Goal: Check status

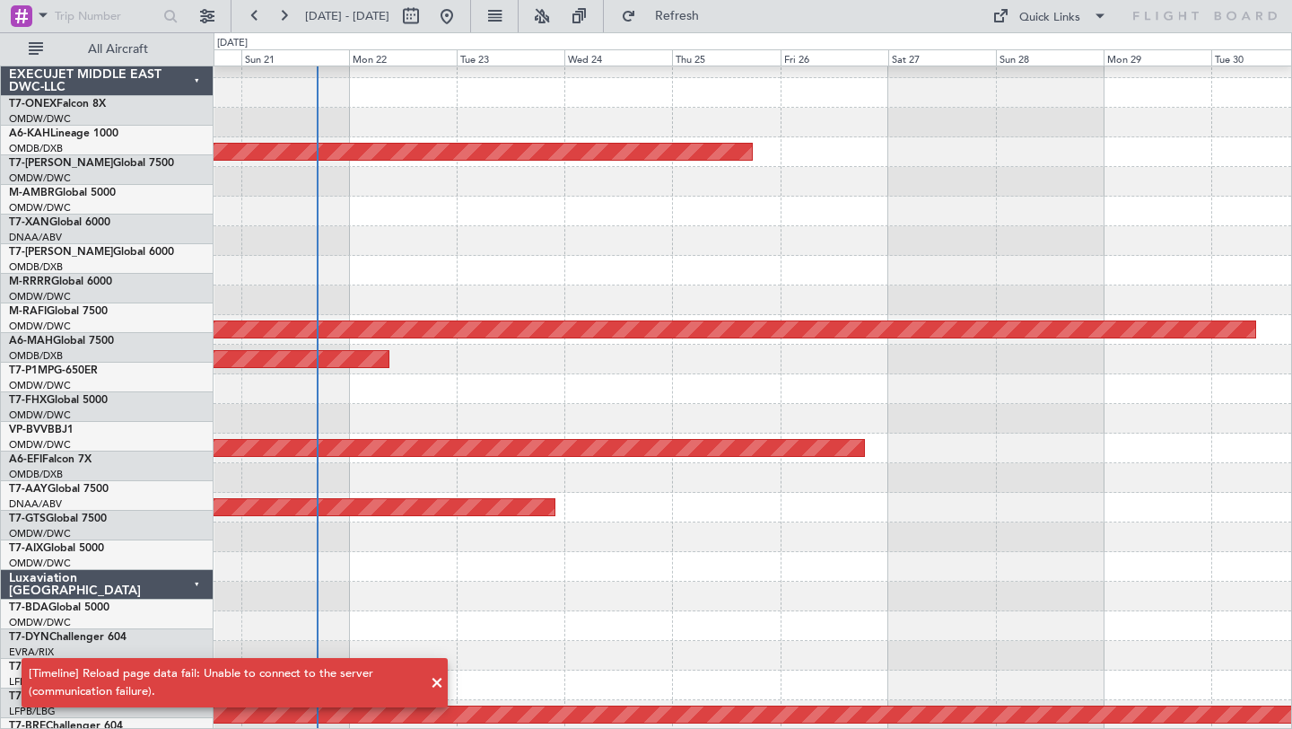
scroll to position [462, 0]
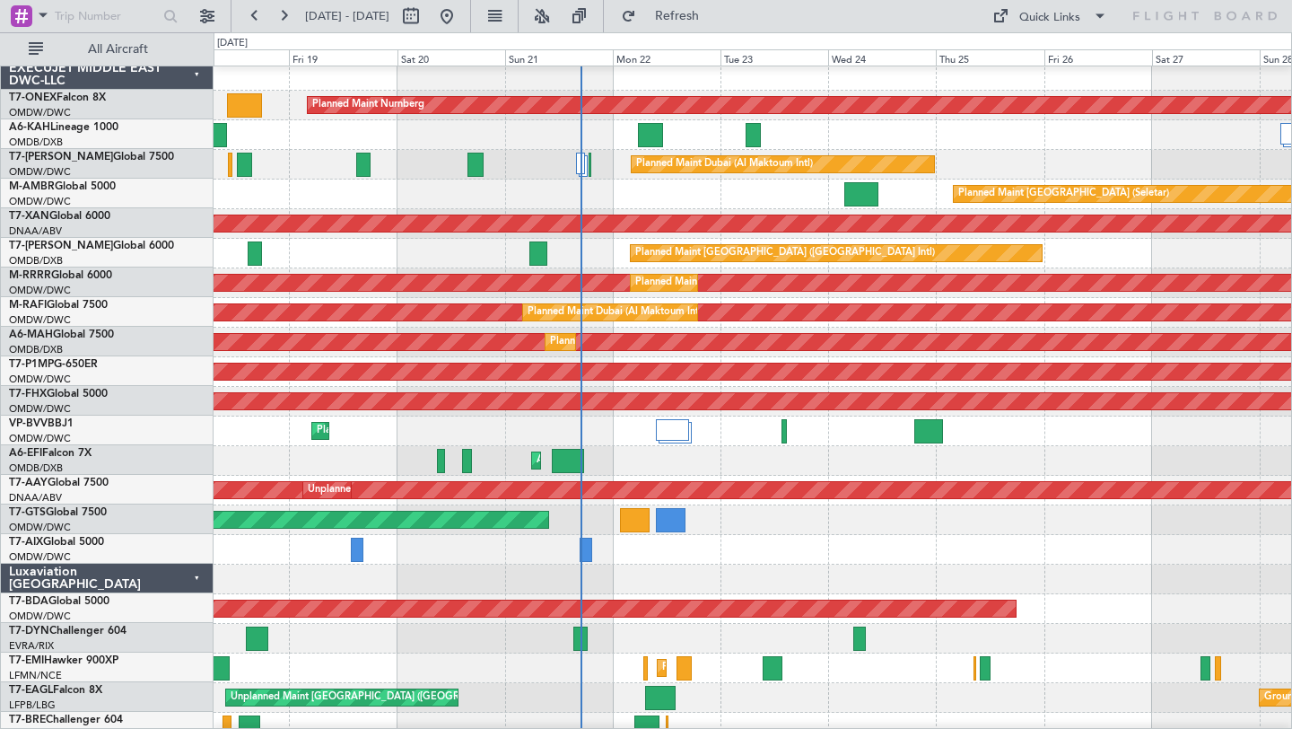
click at [749, 564] on div at bounding box center [753, 579] width 1078 height 30
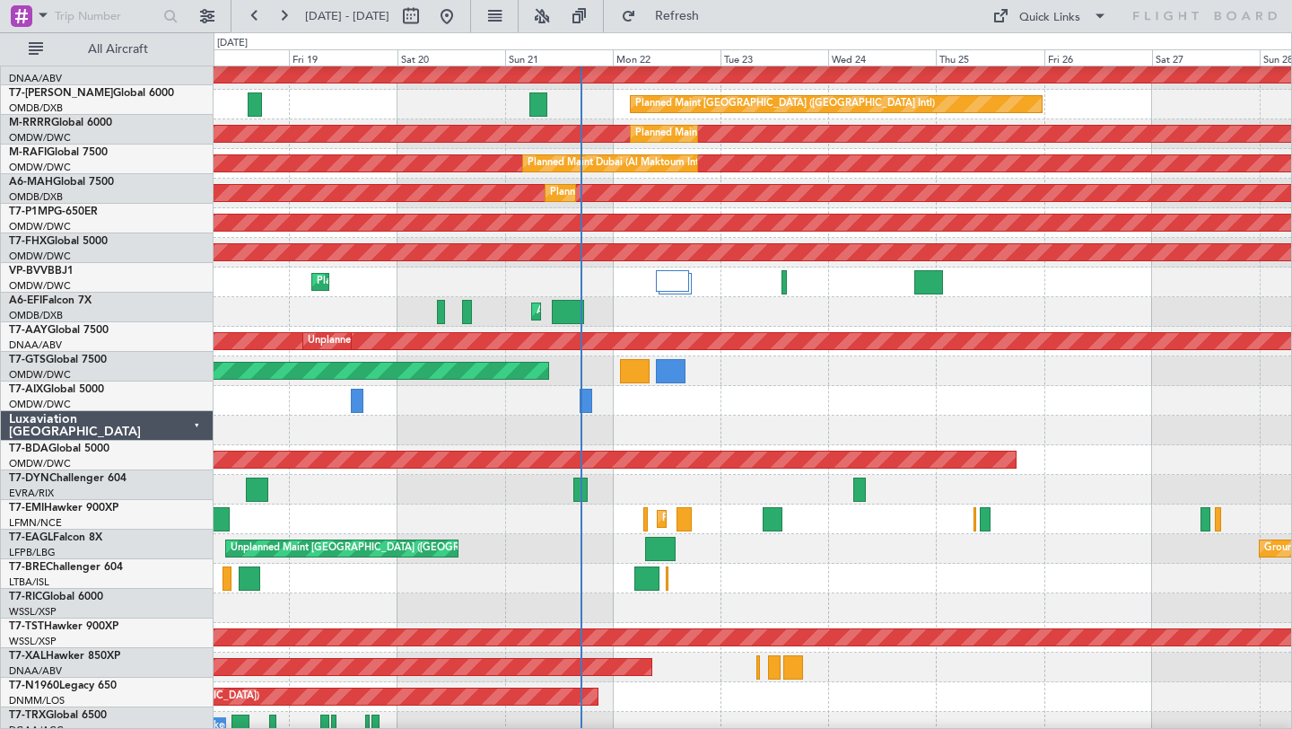
scroll to position [162, 0]
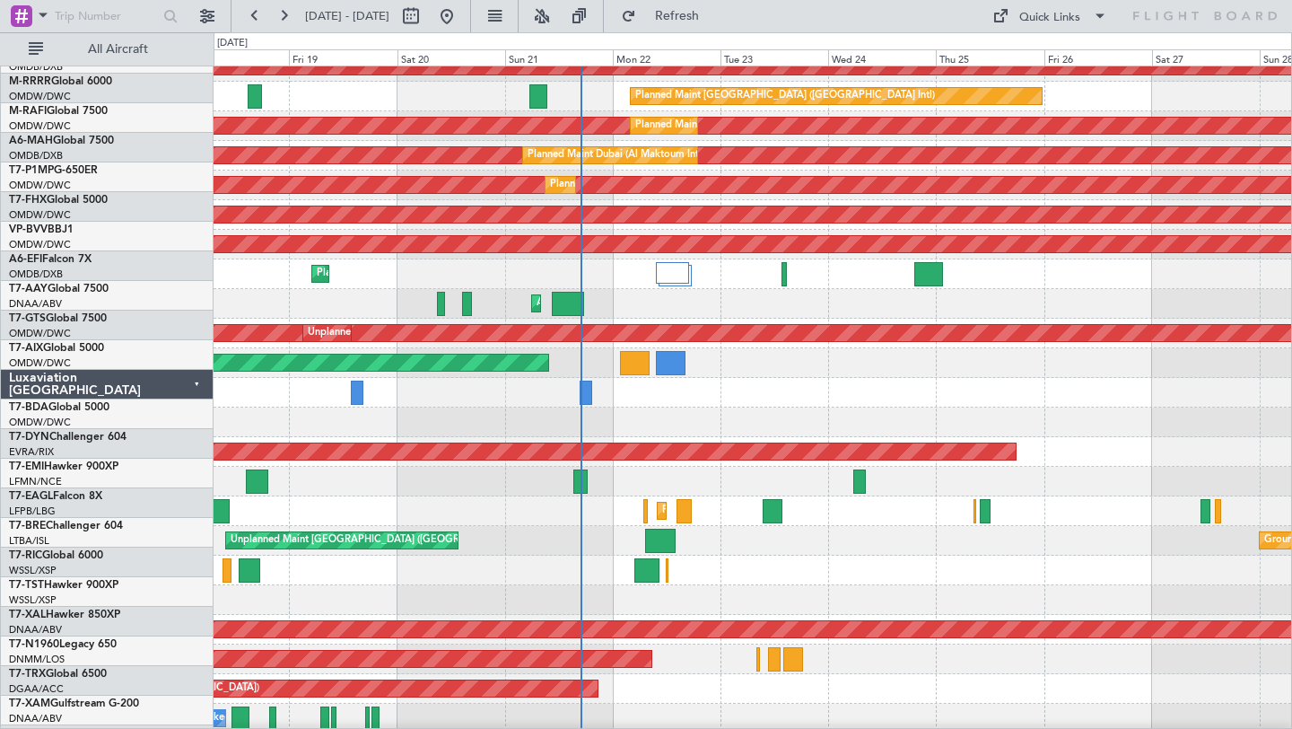
click at [862, 526] on div "Unplanned Maint [GEOGRAPHIC_DATA] ([GEOGRAPHIC_DATA]) Grounded [GEOGRAPHIC_DATA…" at bounding box center [753, 541] width 1078 height 30
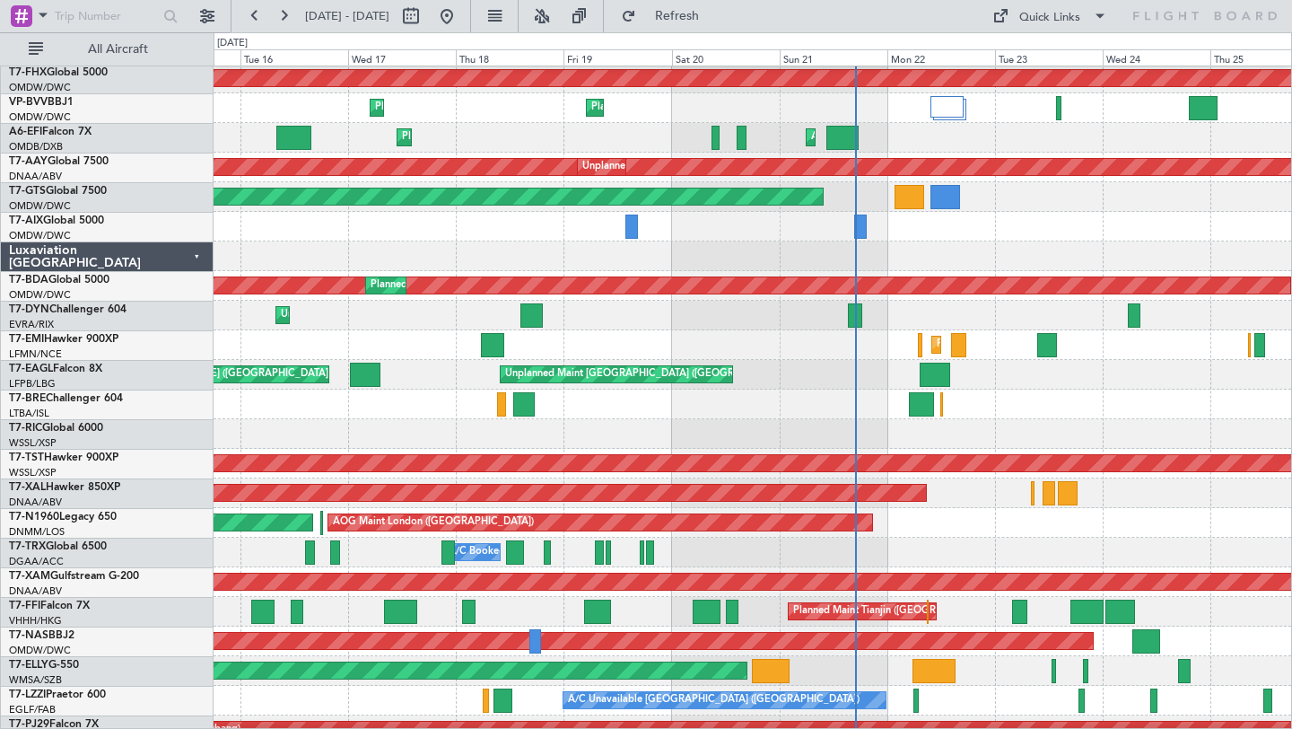
scroll to position [328, 0]
click at [800, 389] on div at bounding box center [753, 404] width 1078 height 30
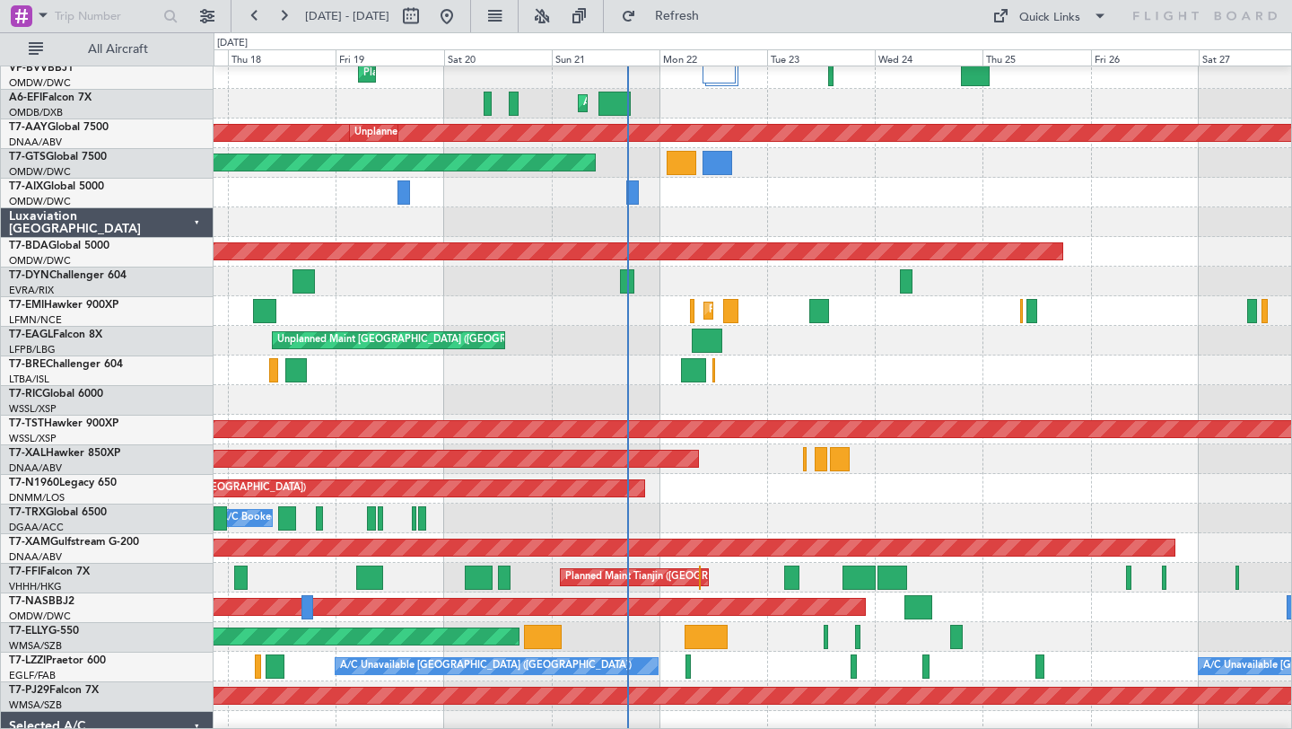
scroll to position [362, 0]
click at [848, 371] on div at bounding box center [753, 370] width 1078 height 30
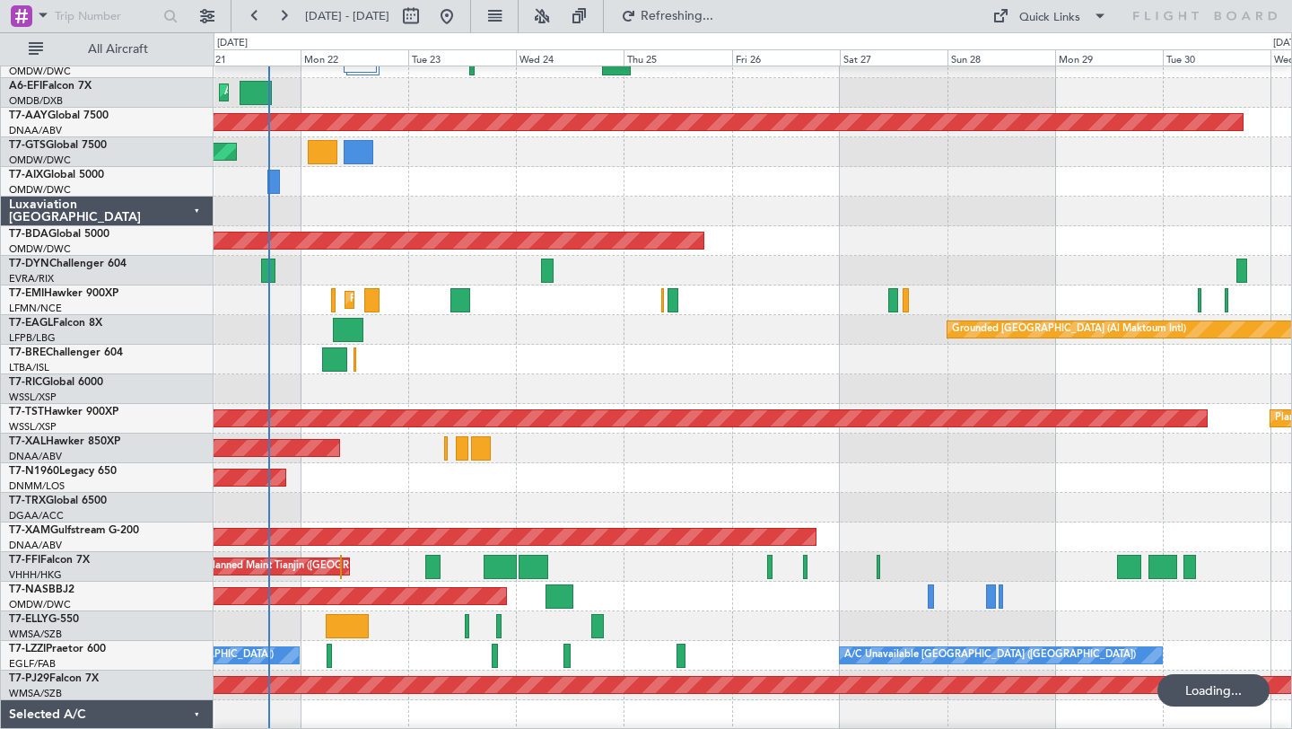
scroll to position [375, 0]
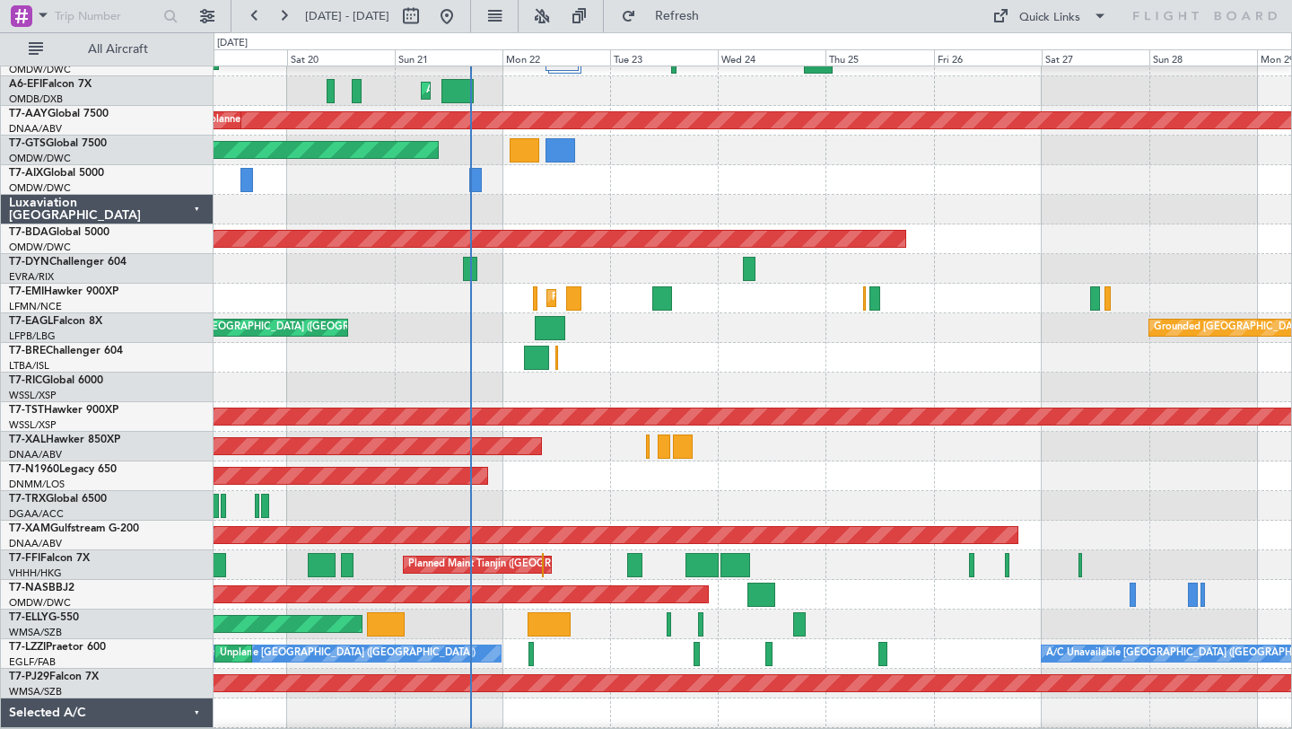
click at [889, 350] on div at bounding box center [753, 358] width 1078 height 30
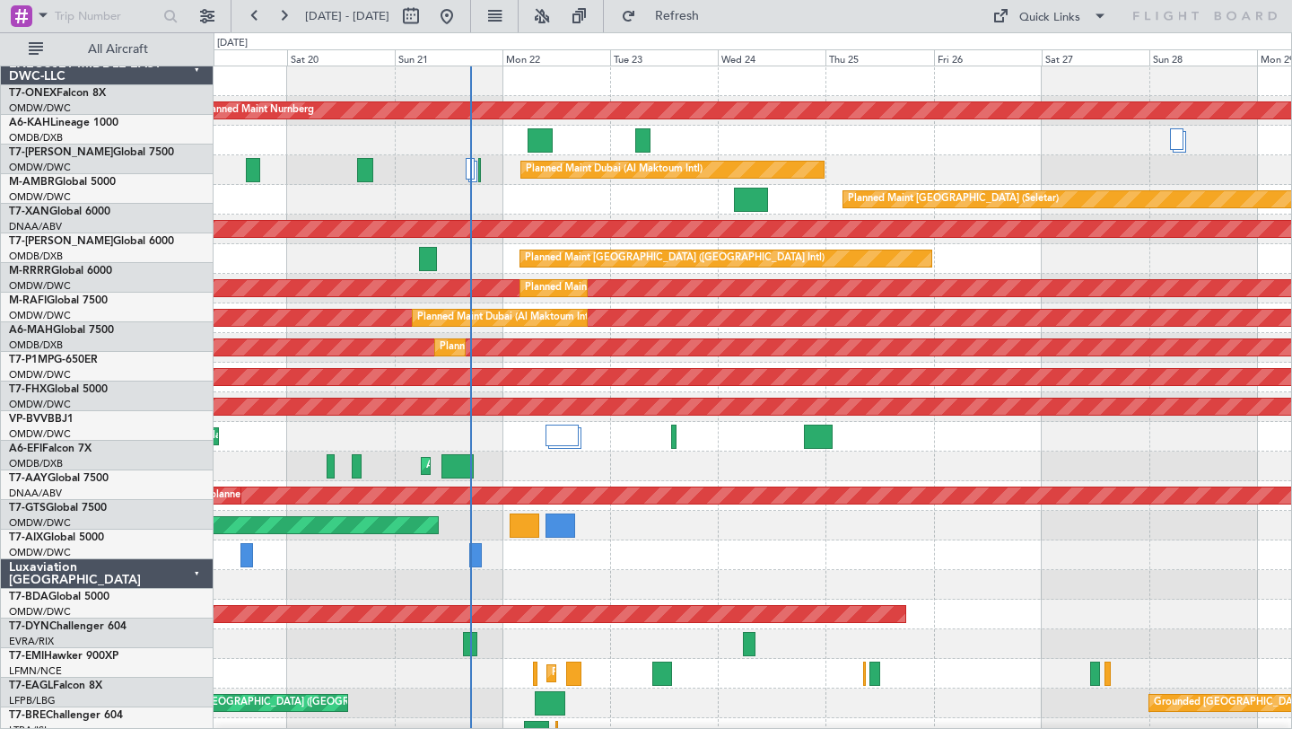
scroll to position [0, 0]
